Goal: Entertainment & Leisure: Consume media (video, audio)

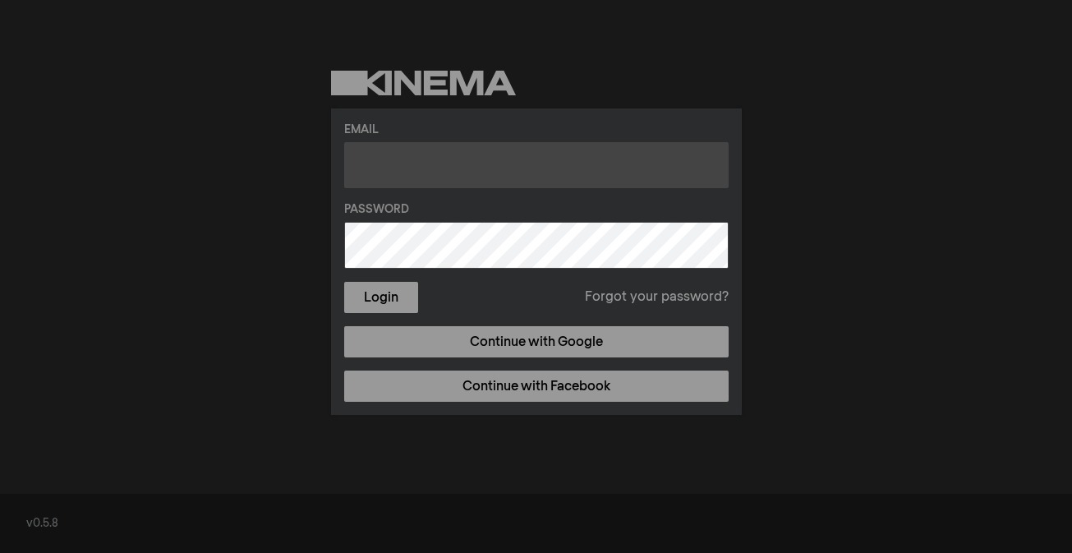
type input "[EMAIL_ADDRESS][DOMAIN_NAME]"
click at [344, 282] on button "Login" at bounding box center [381, 297] width 74 height 31
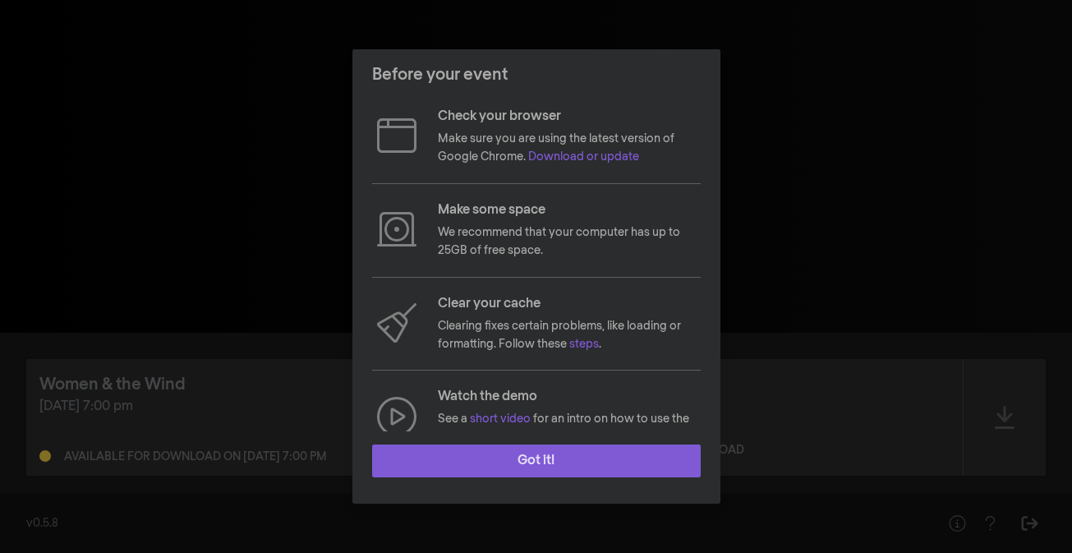
click at [536, 463] on button "Got it!" at bounding box center [536, 460] width 328 height 33
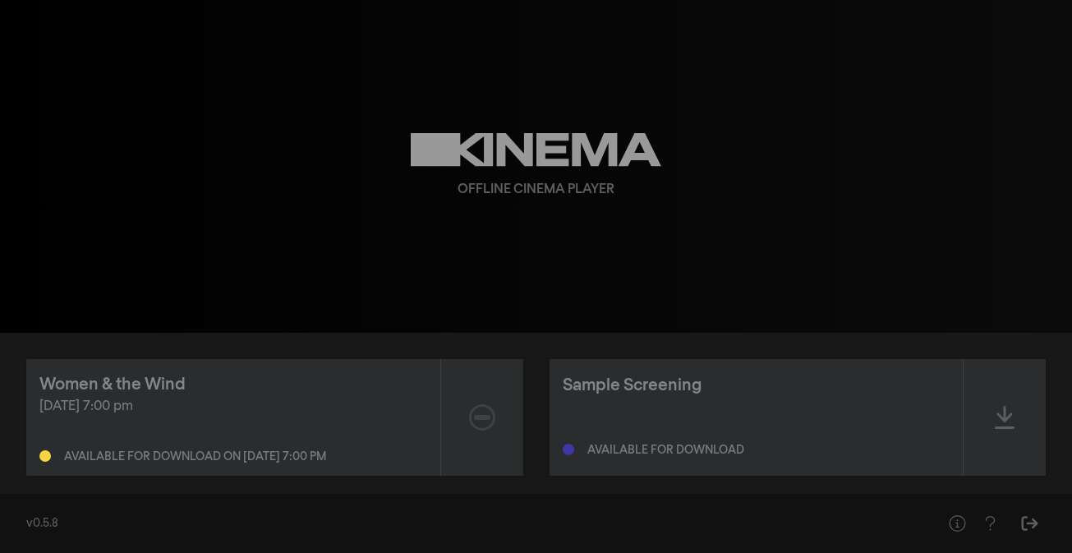
scroll to position [20, 0]
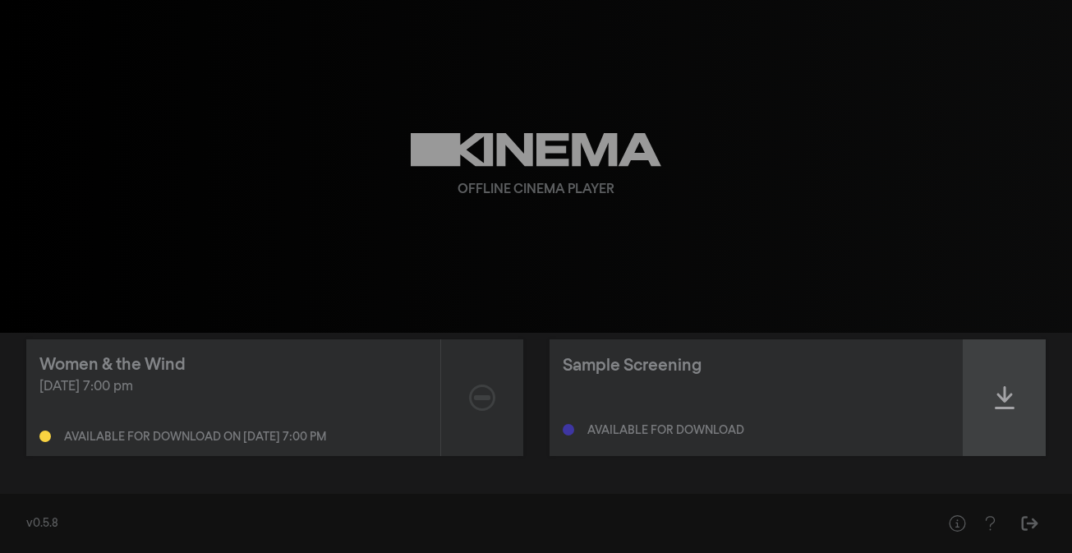
click at [998, 407] on icon at bounding box center [1004, 397] width 20 height 23
click at [1011, 399] on icon at bounding box center [1004, 397] width 20 height 23
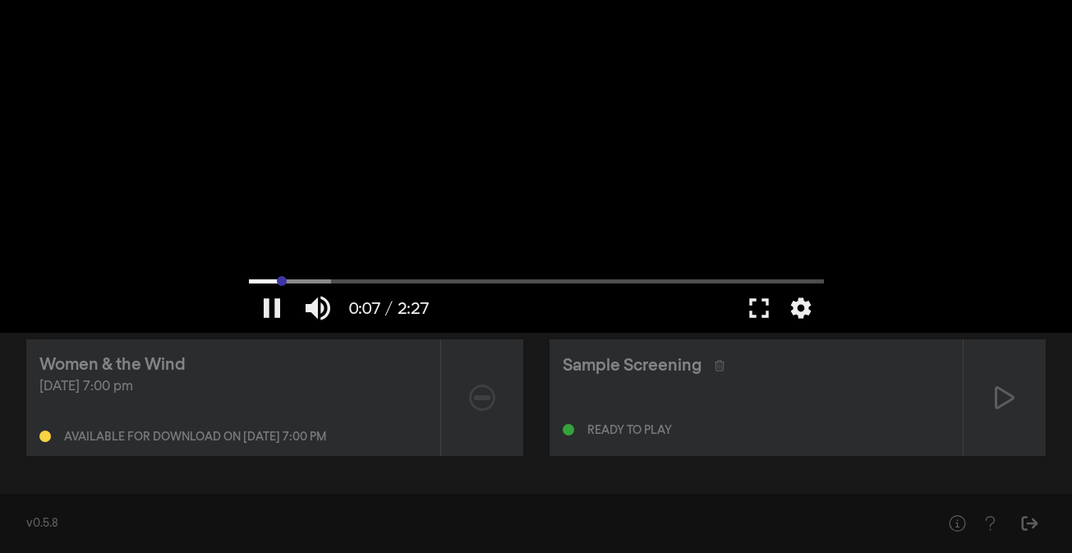
click at [282, 279] on input "Seek" at bounding box center [536, 281] width 575 height 10
click at [315, 279] on input "Seek" at bounding box center [536, 281] width 575 height 10
click at [354, 278] on input "Seek" at bounding box center [536, 281] width 575 height 10
click at [389, 277] on input "Seek" at bounding box center [536, 281] width 575 height 10
click at [431, 277] on input "Seek" at bounding box center [536, 281] width 575 height 10
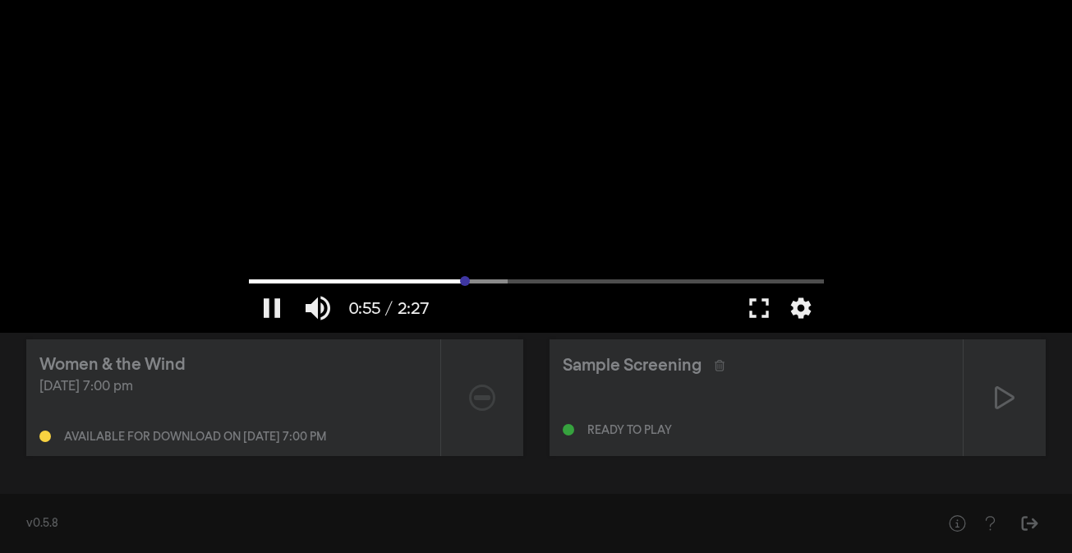
click at [465, 278] on input "Seek" at bounding box center [536, 281] width 575 height 10
click at [503, 278] on input "Seek" at bounding box center [536, 281] width 575 height 10
click at [551, 280] on input "Seek" at bounding box center [536, 281] width 575 height 10
click at [592, 278] on input "Seek" at bounding box center [536, 281] width 575 height 10
click at [627, 278] on input "Seek" at bounding box center [536, 281] width 575 height 10
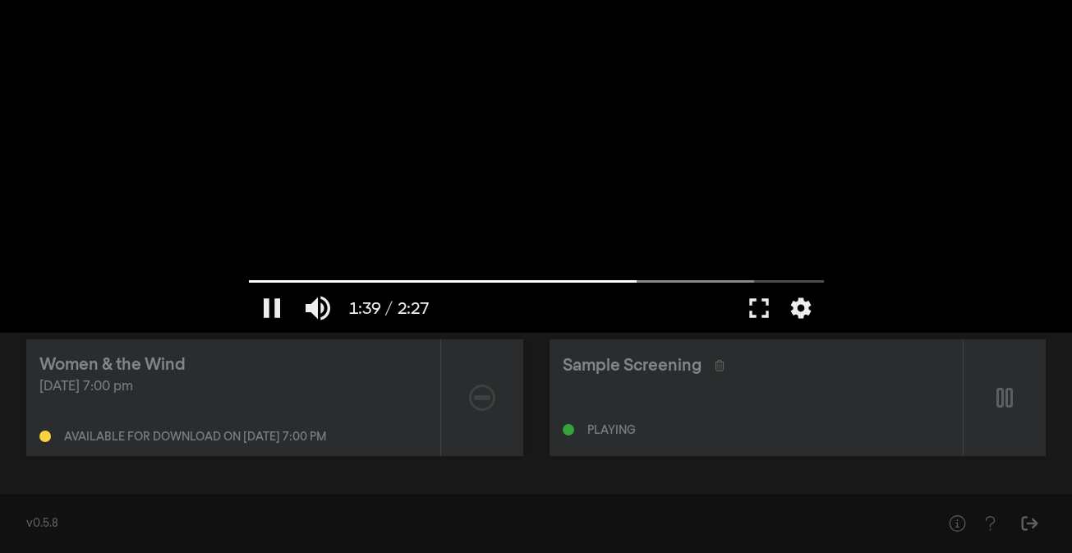
click at [677, 276] on div at bounding box center [536, 166] width 591 height 333
type input "99.332033"
